Goal: Navigation & Orientation: Find specific page/section

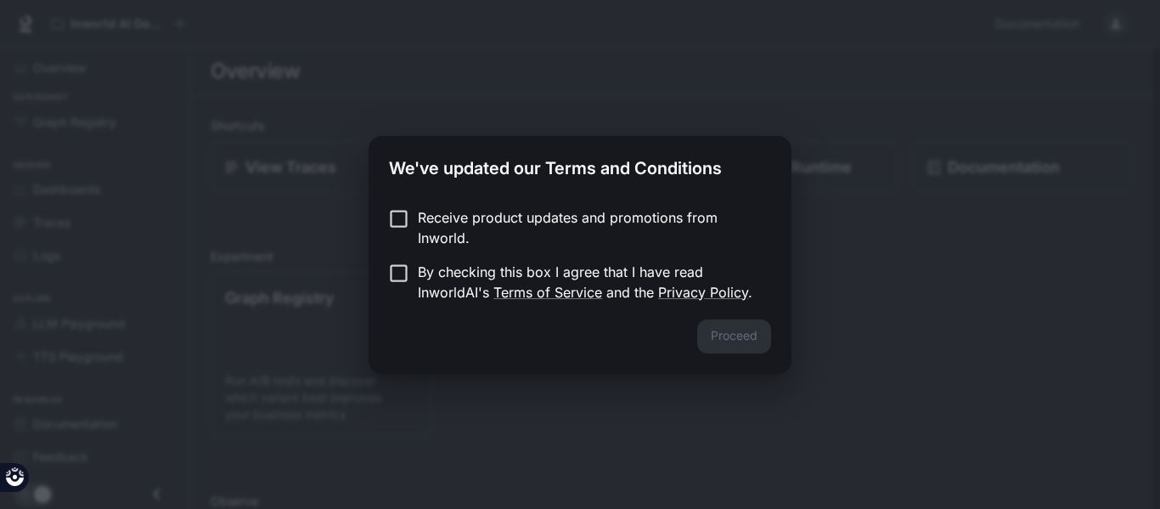
click at [526, 220] on p "Receive product updates and promotions from Inworld." at bounding box center [588, 227] width 340 height 41
click at [522, 220] on p "Receive product updates and promotions from Inworld." at bounding box center [588, 227] width 340 height 41
click at [537, 267] on p "By checking this box I agree that I have read InworldAI's Terms of Service and …" at bounding box center [588, 282] width 340 height 41
click at [726, 338] on button "Proceed" at bounding box center [734, 336] width 74 height 34
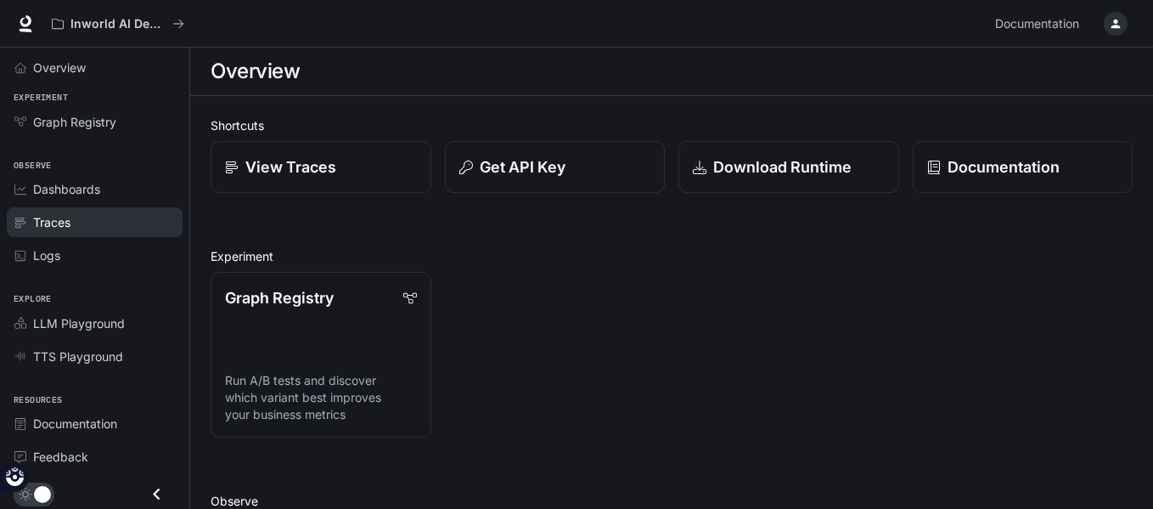
click at [72, 207] on link "Traces" at bounding box center [95, 222] width 176 height 30
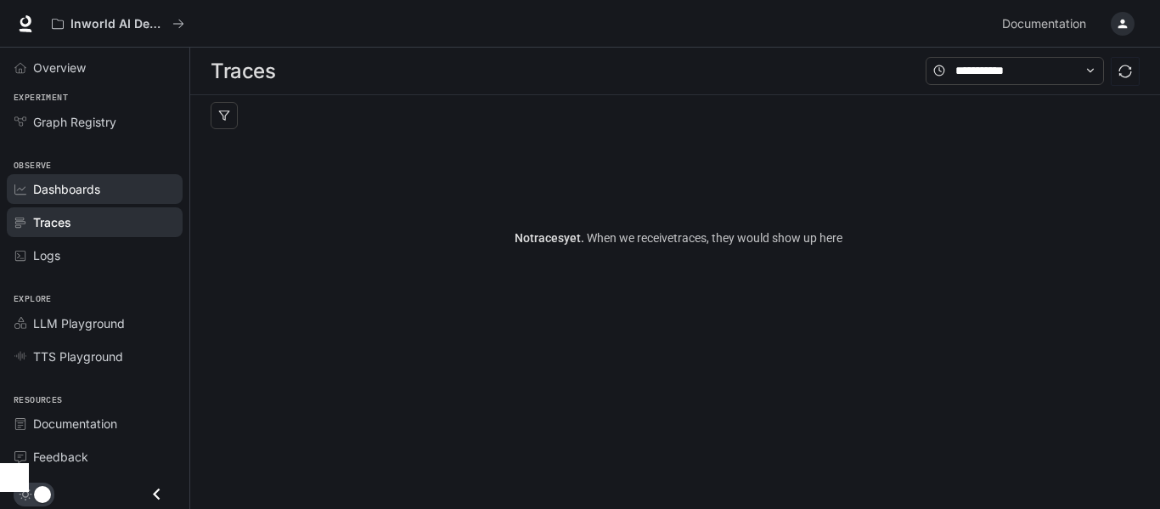
click at [78, 196] on span "Dashboards" at bounding box center [66, 189] width 67 height 18
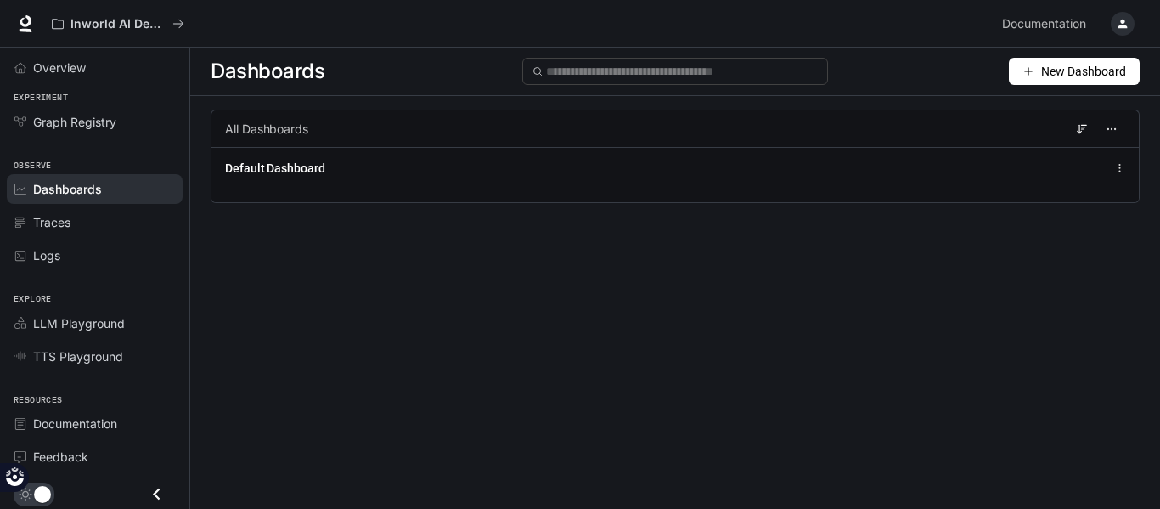
click at [1134, 18] on button "button" at bounding box center [1123, 24] width 34 height 34
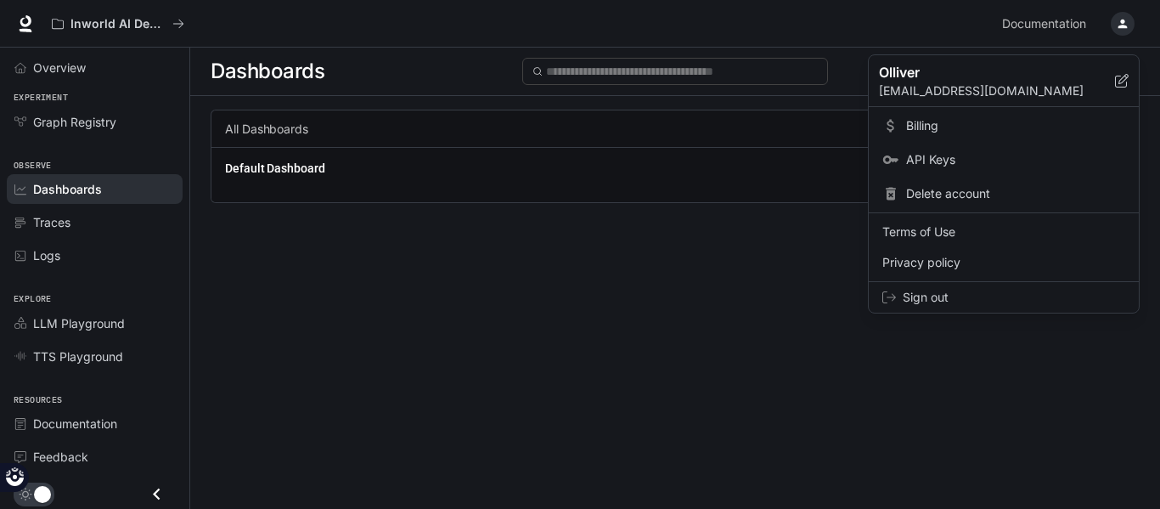
click at [791, 332] on div at bounding box center [580, 254] width 1160 height 509
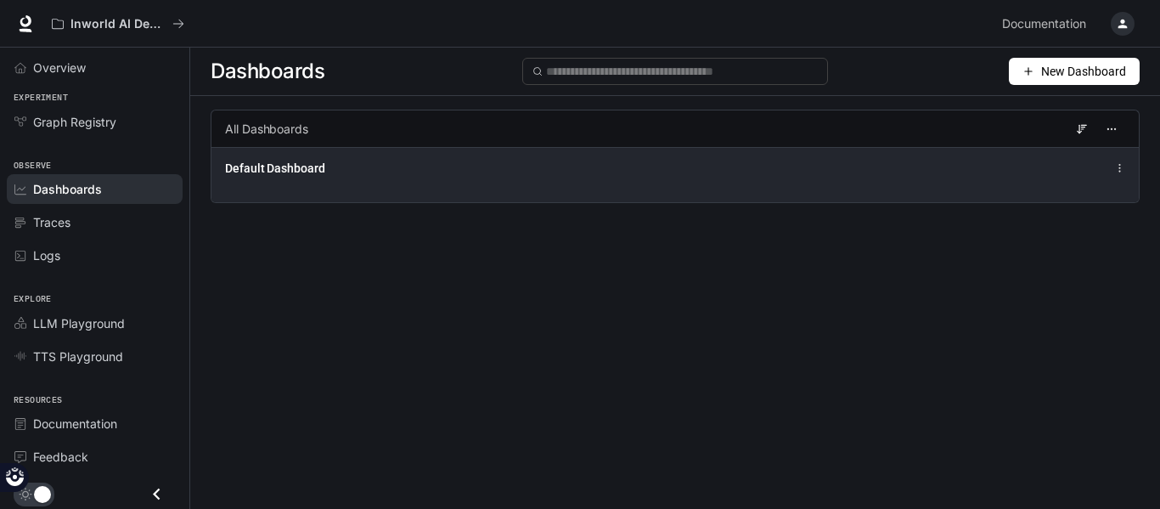
click at [483, 172] on div "Default Dashboard" at bounding box center [483, 168] width 517 height 17
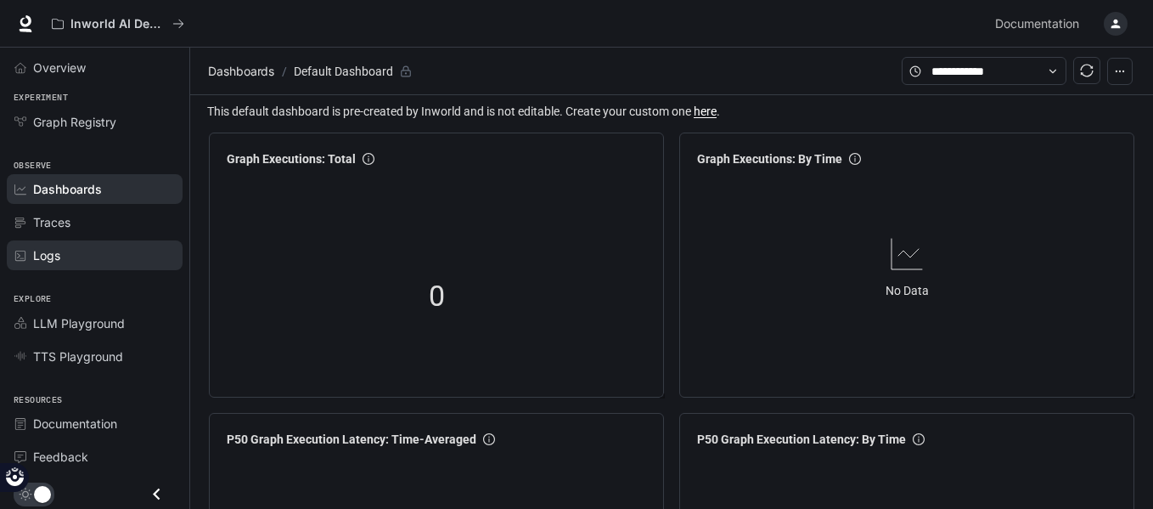
click at [74, 253] on div "Logs" at bounding box center [104, 255] width 142 height 18
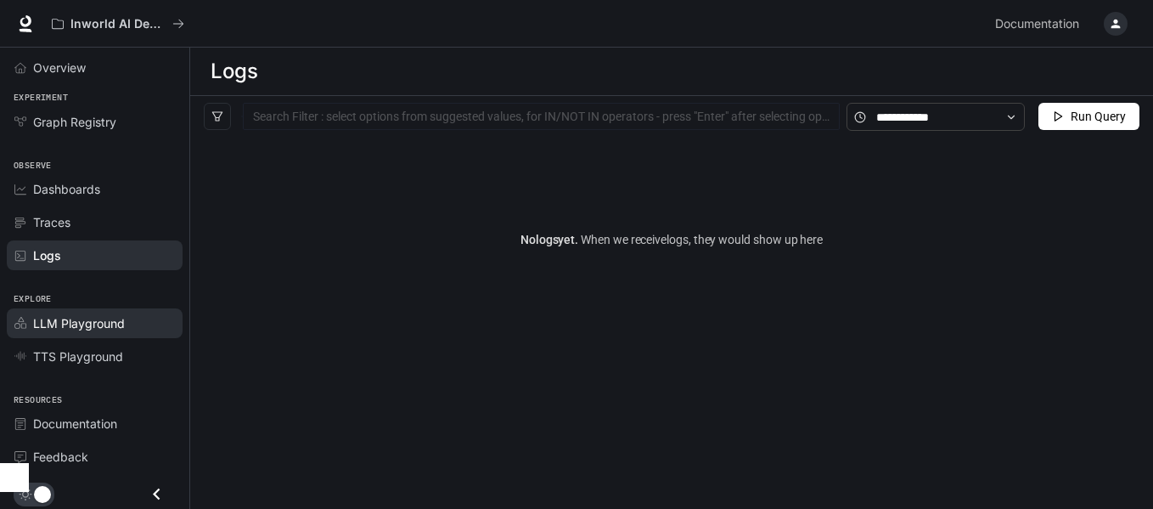
click at [53, 331] on span "LLM Playground" at bounding box center [79, 323] width 92 height 18
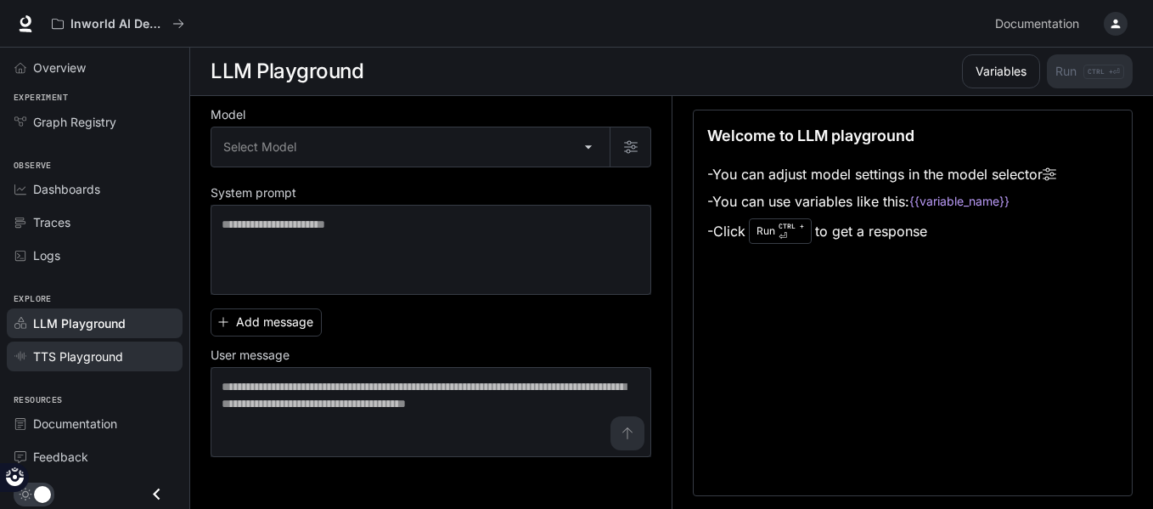
click at [65, 352] on span "TTS Playground" at bounding box center [78, 356] width 90 height 18
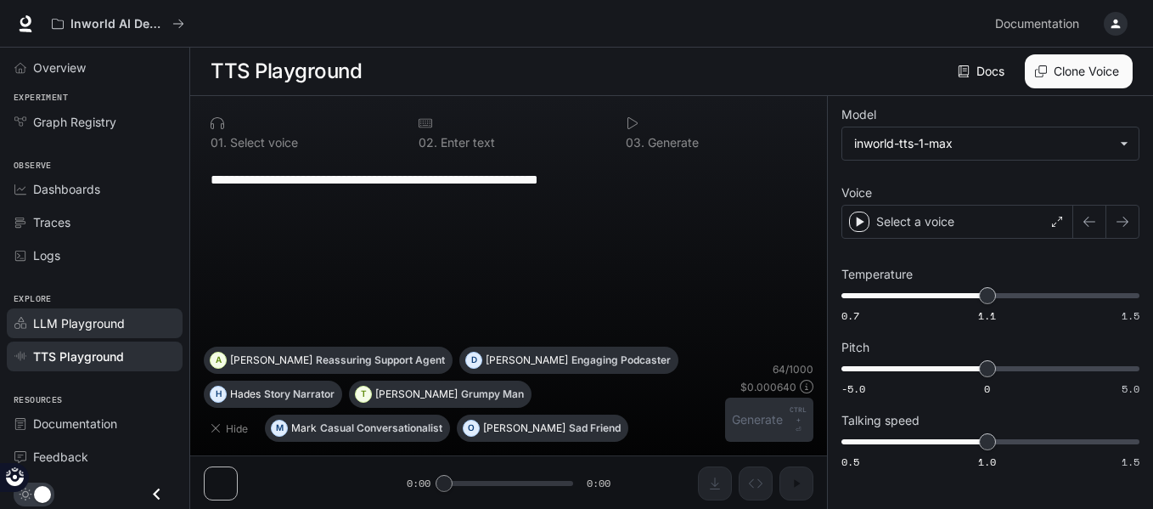
click at [75, 323] on span "LLM Playground" at bounding box center [79, 323] width 92 height 18
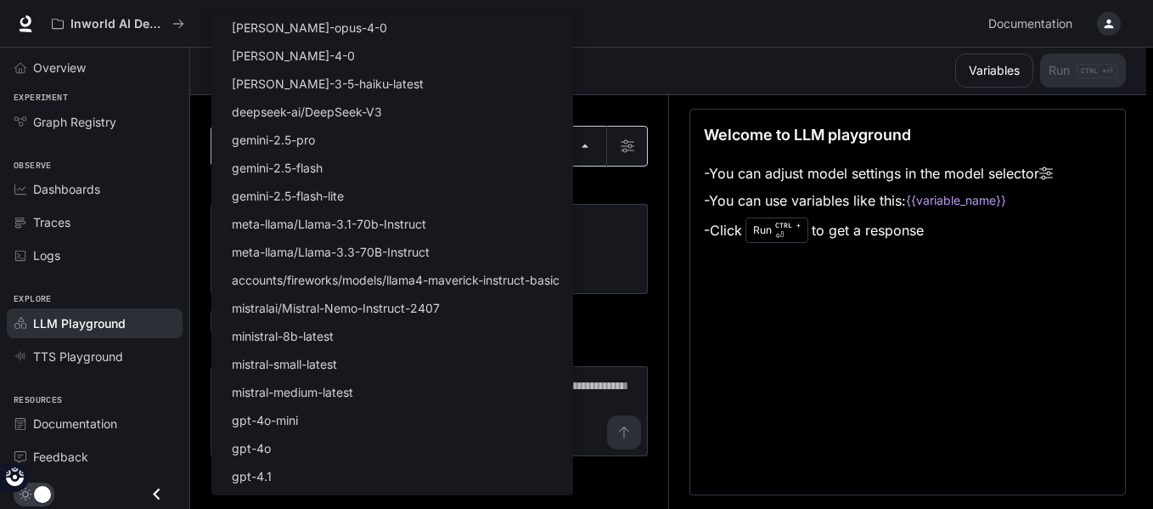
click at [321, 144] on body "Skip to main content Inworld AI Demos Documentation Documentation Portal Overvi…" at bounding box center [576, 254] width 1153 height 510
